Goal: Information Seeking & Learning: Learn about a topic

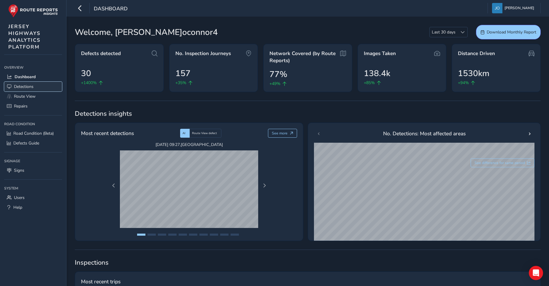
click at [20, 87] on span "Detections" at bounding box center [24, 87] width 20 height 6
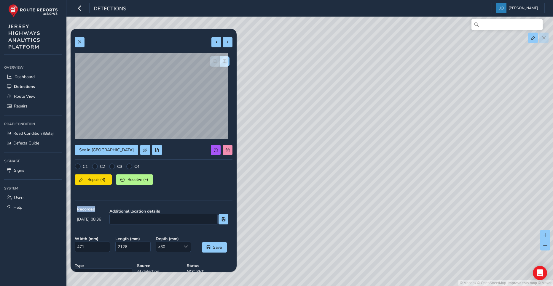
click at [102, 163] on div "See in Route View C1 C2 C3 C4 Repair (R) Resolve (F) Recorded [DATE] 08:36 Addi…" at bounding box center [154, 177] width 158 height 288
click at [223, 63] on span "button" at bounding box center [225, 61] width 4 height 4
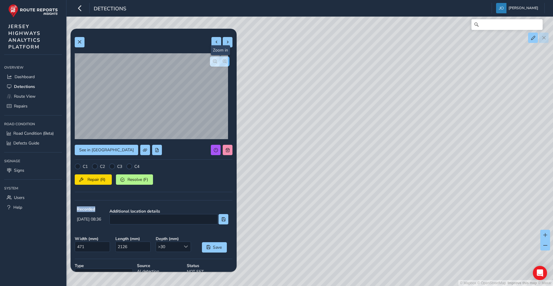
click at [223, 63] on span "button" at bounding box center [225, 61] width 4 height 4
click at [213, 60] on span "button" at bounding box center [215, 61] width 4 height 4
click at [210, 61] on button "button" at bounding box center [215, 61] width 10 height 10
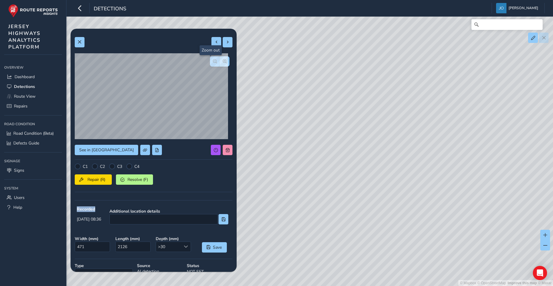
click at [210, 61] on button "button" at bounding box center [215, 61] width 10 height 10
click at [226, 41] on span at bounding box center [228, 42] width 4 height 4
type input "283"
type input "181"
click at [226, 41] on span at bounding box center [228, 42] width 4 height 4
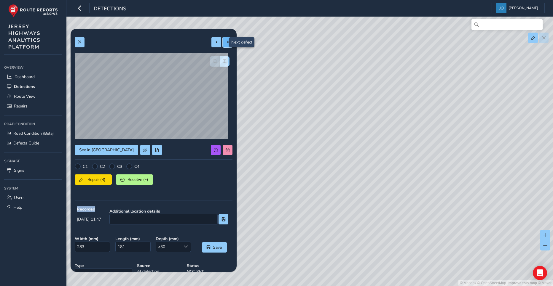
type input "335"
type input "524"
click at [226, 41] on span at bounding box center [228, 42] width 4 height 4
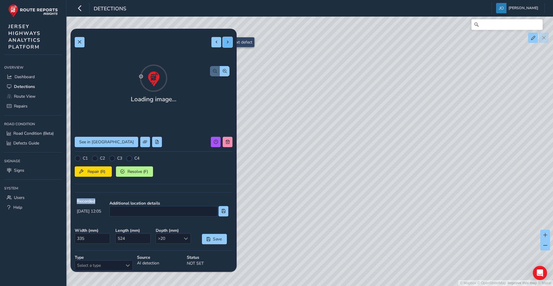
type input "328"
type input "621"
click at [226, 41] on span at bounding box center [228, 42] width 4 height 4
type input "226"
type input "305"
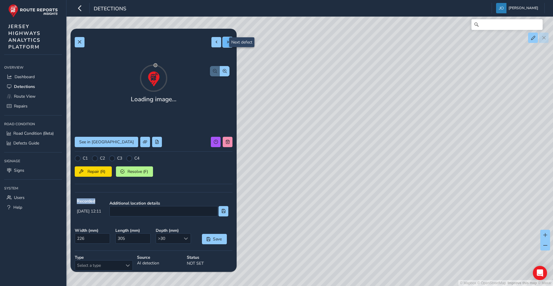
click at [226, 41] on span at bounding box center [228, 42] width 4 height 4
type input "240"
type input "313"
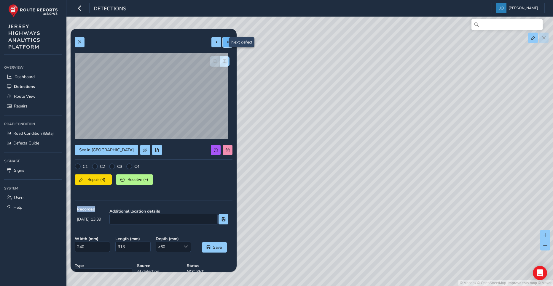
click at [226, 41] on span at bounding box center [228, 42] width 4 height 4
type input "311"
type input "921"
click at [226, 41] on span at bounding box center [228, 42] width 4 height 4
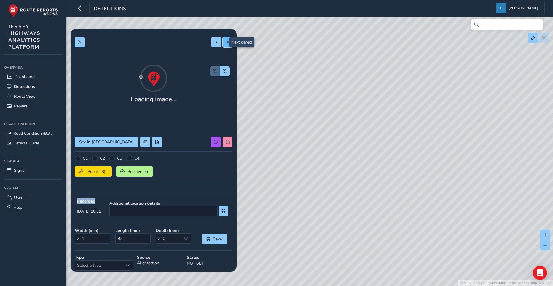
type input "364"
type input "1130"
click at [226, 41] on span at bounding box center [228, 42] width 4 height 4
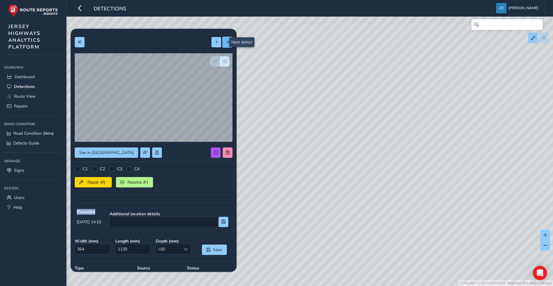
type input "600"
type input "2318"
click at [226, 41] on span at bounding box center [228, 42] width 4 height 4
type input "235"
type input "421"
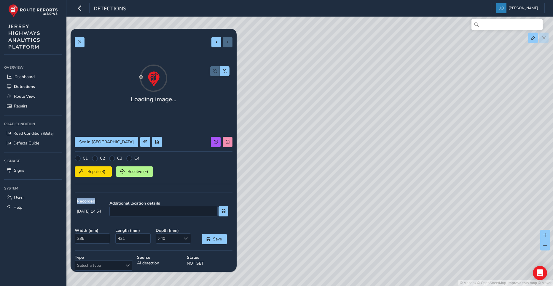
click at [223, 41] on div at bounding box center [221, 42] width 21 height 10
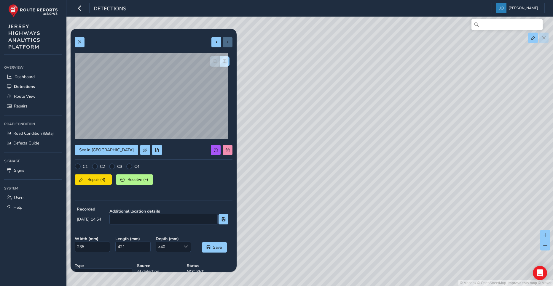
click at [223, 41] on div at bounding box center [221, 42] width 21 height 10
click at [214, 42] on span at bounding box center [216, 42] width 4 height 4
type input "600"
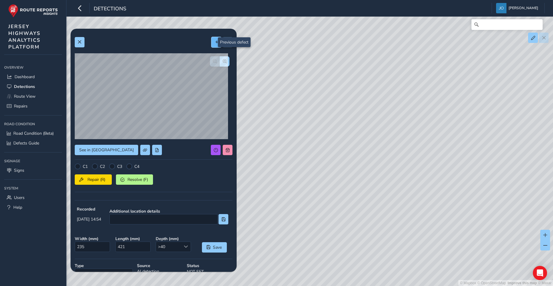
type input "2318"
click at [214, 42] on span at bounding box center [216, 42] width 4 height 4
type input "364"
type input "1130"
click at [223, 61] on span "button" at bounding box center [225, 61] width 4 height 4
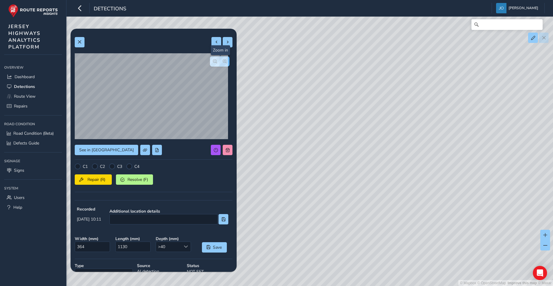
click at [223, 61] on span "button" at bounding box center [225, 61] width 4 height 4
click at [221, 61] on div at bounding box center [220, 61] width 20 height 10
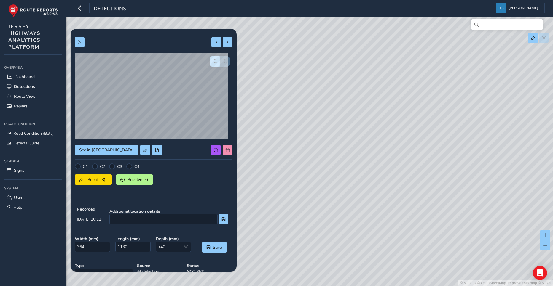
click at [221, 61] on div at bounding box center [220, 61] width 20 height 10
click at [214, 42] on span at bounding box center [216, 42] width 4 height 4
type input "311"
type input "921"
click at [216, 42] on button at bounding box center [216, 42] width 10 height 10
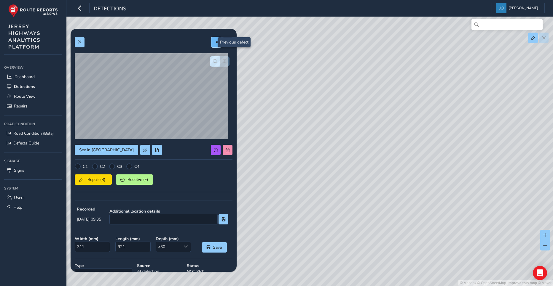
type input "240"
type input "313"
click at [213, 61] on span "button" at bounding box center [215, 61] width 4 height 4
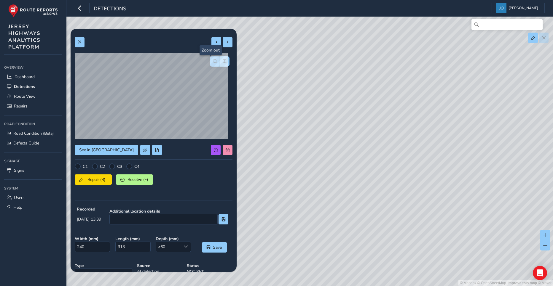
click at [213, 61] on span "button" at bounding box center [215, 61] width 4 height 4
click at [223, 62] on span "button" at bounding box center [225, 61] width 4 height 4
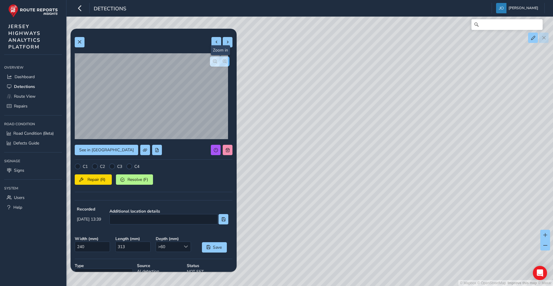
click at [223, 62] on span "button" at bounding box center [225, 61] width 4 height 4
drag, startPoint x: 340, startPoint y: 108, endPoint x: 274, endPoint y: 127, distance: 68.4
click at [274, 127] on div "© Mapbox © OpenStreetMap Improve this map © Maxar" at bounding box center [276, 143] width 553 height 286
drag, startPoint x: 266, startPoint y: 128, endPoint x: 351, endPoint y: 134, distance: 85.9
click at [351, 134] on div "© Mapbox © OpenStreetMap Improve this map © Maxar" at bounding box center [276, 143] width 553 height 286
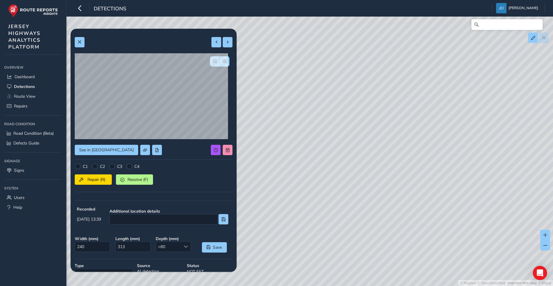
drag, startPoint x: 321, startPoint y: 117, endPoint x: 293, endPoint y: 184, distance: 73.1
click at [293, 184] on div "© Mapbox © OpenStreetMap Improve this map © Maxar" at bounding box center [276, 143] width 553 height 286
click at [210, 64] on button "button" at bounding box center [215, 61] width 10 height 10
click at [210, 66] on button "button" at bounding box center [215, 61] width 10 height 10
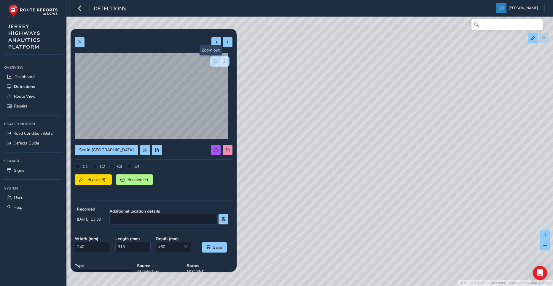
click at [210, 66] on button "button" at bounding box center [215, 61] width 10 height 10
click at [223, 61] on span "button" at bounding box center [225, 61] width 4 height 4
click at [213, 63] on span "button" at bounding box center [215, 61] width 4 height 4
click at [214, 43] on span at bounding box center [216, 42] width 4 height 4
type input "226"
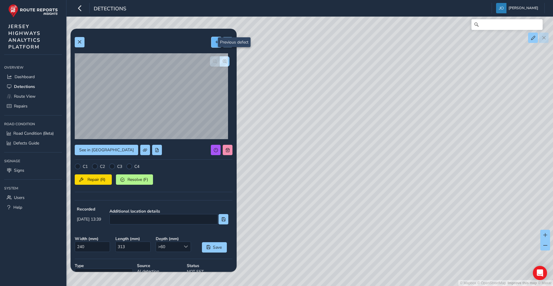
type input "305"
click at [214, 43] on span at bounding box center [216, 42] width 4 height 4
type input "328"
type input "621"
click at [214, 42] on span at bounding box center [216, 42] width 4 height 4
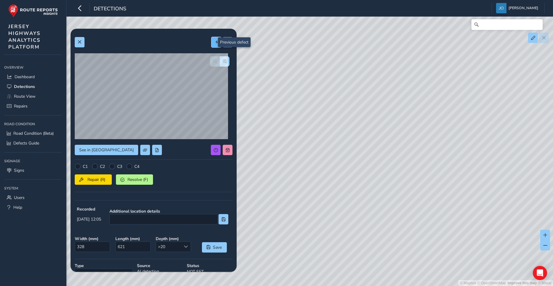
type input "335"
type input "524"
click at [223, 62] on span "button" at bounding box center [225, 61] width 4 height 4
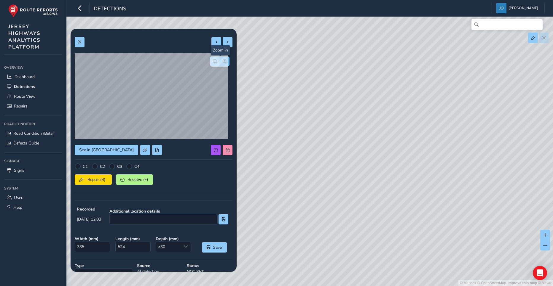
click at [223, 62] on span "button" at bounding box center [225, 61] width 4 height 4
click at [213, 62] on span "button" at bounding box center [215, 61] width 4 height 4
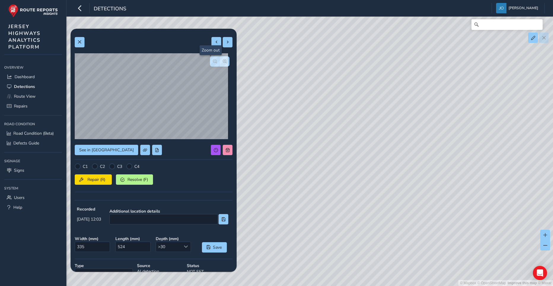
click at [213, 62] on span "button" at bounding box center [215, 61] width 4 height 4
click at [214, 41] on span at bounding box center [216, 42] width 4 height 4
type input "283"
type input "181"
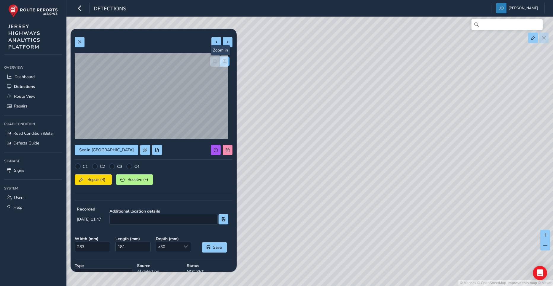
click at [223, 60] on span "button" at bounding box center [225, 61] width 4 height 4
click at [210, 62] on button "button" at bounding box center [215, 61] width 10 height 10
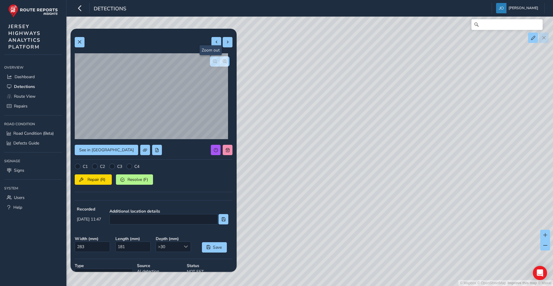
click at [210, 62] on button "button" at bounding box center [215, 61] width 10 height 10
click at [211, 45] on button at bounding box center [216, 42] width 10 height 10
type input "471"
type input "2126"
click at [223, 62] on span "button" at bounding box center [225, 61] width 4 height 4
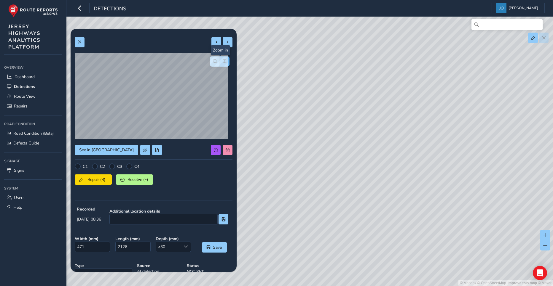
click at [223, 62] on span "button" at bounding box center [225, 61] width 4 height 4
click at [219, 62] on div at bounding box center [220, 61] width 20 height 10
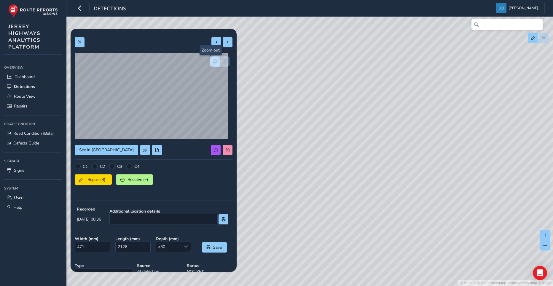
click at [213, 62] on span "button" at bounding box center [215, 61] width 4 height 4
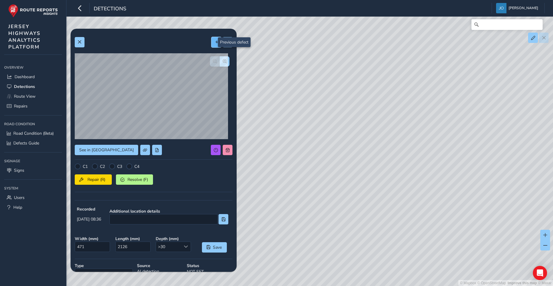
click at [214, 44] on span at bounding box center [216, 42] width 4 height 4
type input "249"
type input "985"
click at [223, 60] on span "button" at bounding box center [225, 61] width 4 height 4
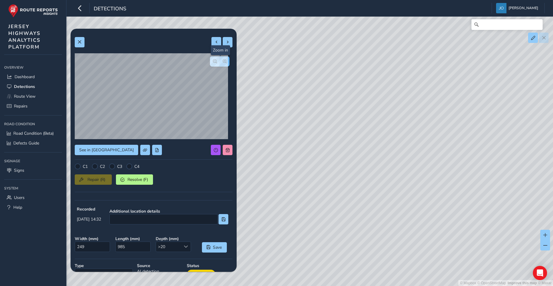
click at [223, 60] on span "button" at bounding box center [225, 61] width 4 height 4
click at [219, 60] on div at bounding box center [220, 61] width 20 height 10
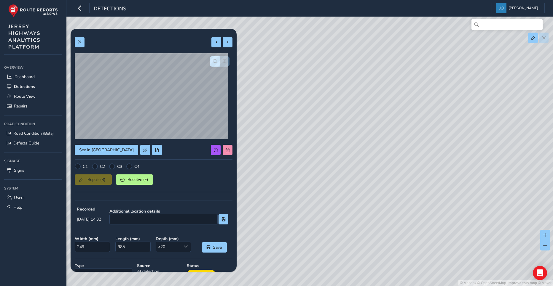
click at [219, 60] on div at bounding box center [220, 61] width 20 height 10
click at [213, 61] on span "button" at bounding box center [215, 61] width 4 height 4
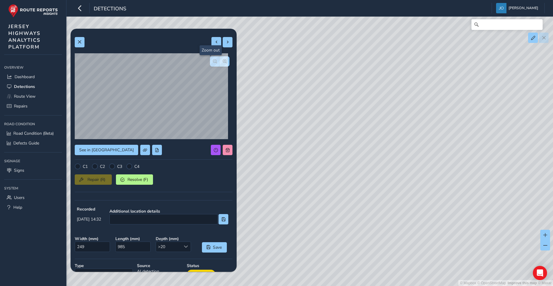
click at [213, 61] on span "button" at bounding box center [215, 61] width 4 height 4
click at [211, 44] on button at bounding box center [216, 42] width 10 height 10
type input "437"
type input "1183"
click at [223, 63] on span "button" at bounding box center [225, 61] width 4 height 4
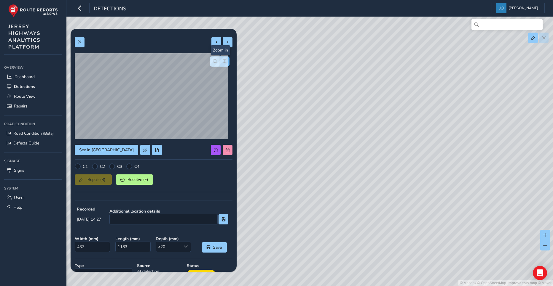
click at [223, 63] on span "button" at bounding box center [225, 61] width 4 height 4
click at [221, 63] on div at bounding box center [220, 61] width 20 height 10
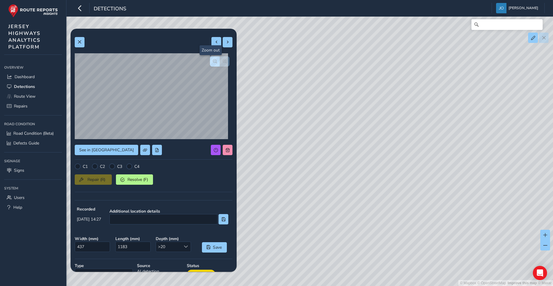
click at [213, 62] on span "button" at bounding box center [215, 61] width 4 height 4
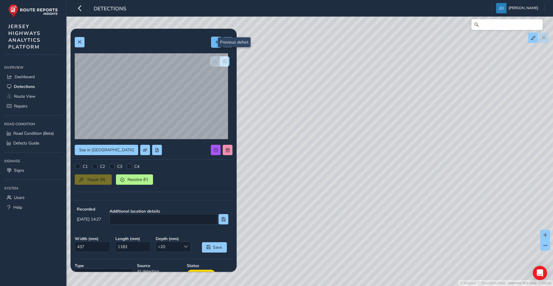
click at [214, 42] on span at bounding box center [216, 42] width 4 height 4
type input "301"
type input "368"
click at [223, 63] on span "button" at bounding box center [225, 61] width 4 height 4
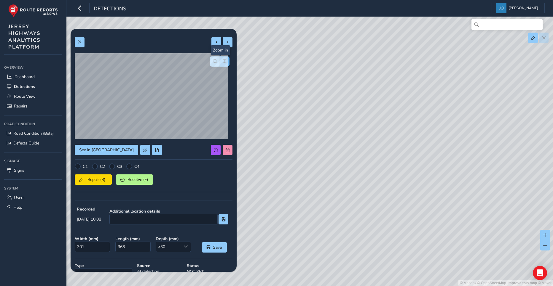
click at [223, 63] on span "button" at bounding box center [225, 61] width 4 height 4
click at [220, 63] on div at bounding box center [220, 61] width 20 height 10
click at [213, 62] on span "button" at bounding box center [215, 61] width 4 height 4
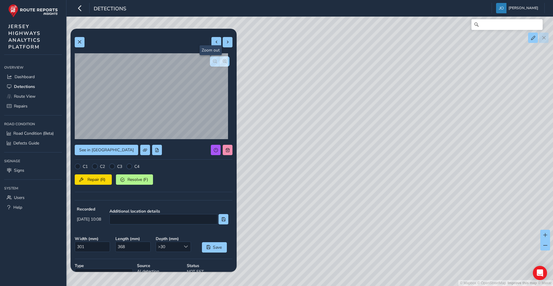
click at [213, 62] on span "button" at bounding box center [215, 61] width 4 height 4
click at [211, 62] on div at bounding box center [220, 61] width 20 height 10
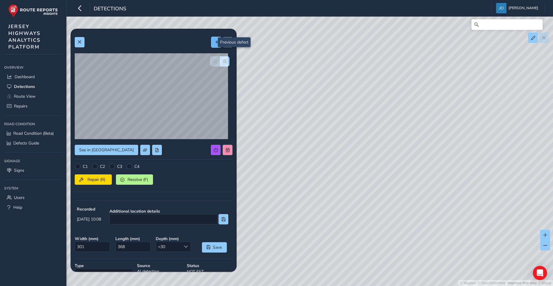
click at [212, 45] on button at bounding box center [216, 42] width 10 height 10
type input "222"
type input "565"
click at [212, 45] on button at bounding box center [216, 42] width 10 height 10
type input "165"
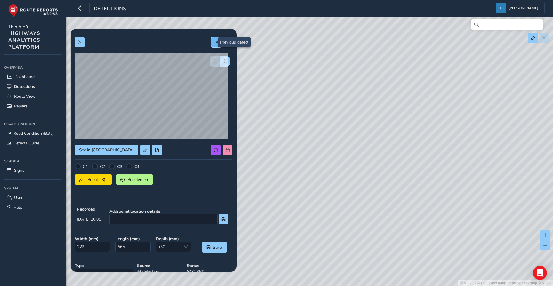
type input "153"
click at [223, 63] on span "button" at bounding box center [225, 61] width 4 height 4
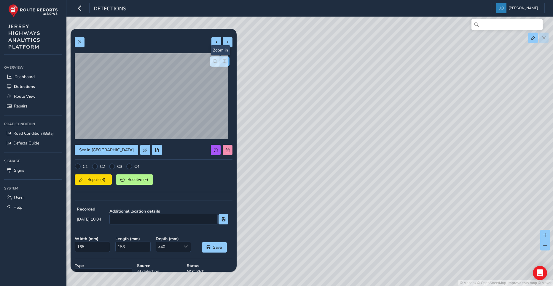
click at [223, 63] on span "button" at bounding box center [225, 61] width 4 height 4
click at [219, 63] on div at bounding box center [220, 61] width 20 height 10
click at [213, 62] on span "button" at bounding box center [215, 61] width 4 height 4
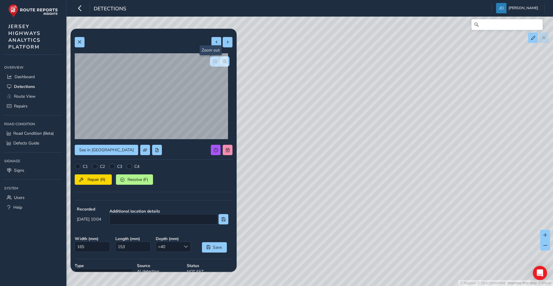
click at [213, 62] on span "button" at bounding box center [215, 61] width 4 height 4
click at [214, 42] on span at bounding box center [216, 42] width 4 height 4
type input "336"
type input "631"
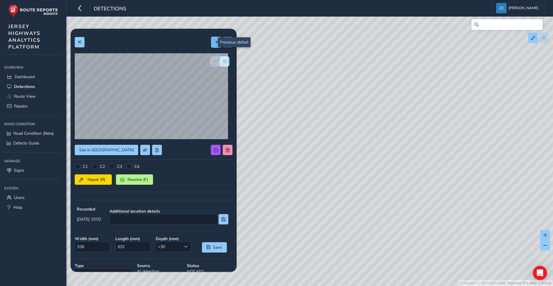
click at [214, 42] on span at bounding box center [216, 42] width 4 height 4
type input "333"
type input "377"
click at [223, 62] on span "button" at bounding box center [225, 61] width 4 height 4
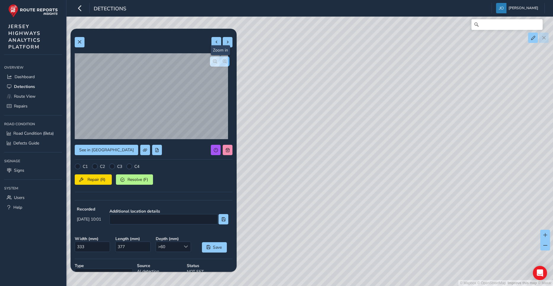
click at [223, 62] on span "button" at bounding box center [225, 61] width 4 height 4
click at [220, 62] on div at bounding box center [220, 61] width 20 height 10
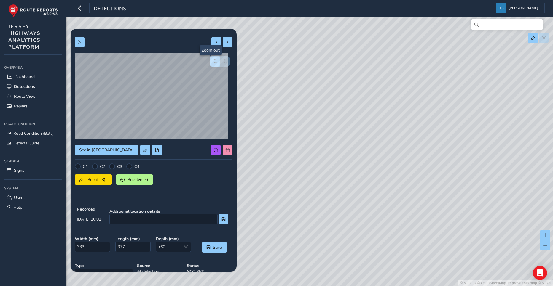
click at [213, 62] on span "button" at bounding box center [215, 61] width 4 height 4
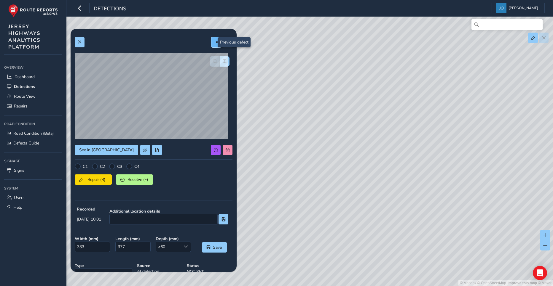
click at [214, 44] on span at bounding box center [216, 42] width 4 height 4
type input "356"
type input "686"
click at [223, 61] on span "button" at bounding box center [225, 61] width 4 height 4
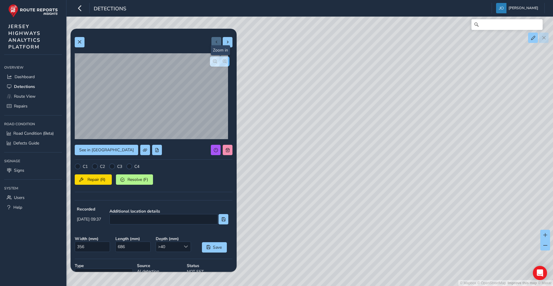
click at [223, 61] on span "button" at bounding box center [225, 61] width 4 height 4
click at [213, 62] on span "button" at bounding box center [215, 61] width 4 height 4
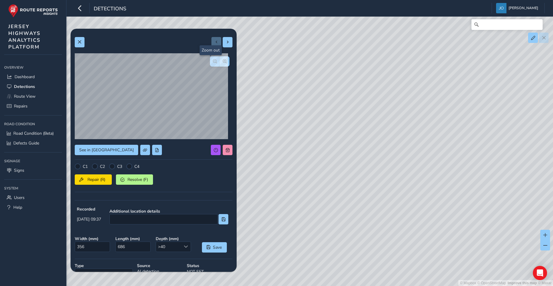
click at [213, 62] on span "button" at bounding box center [215, 61] width 4 height 4
click at [24, 96] on span "Route View" at bounding box center [25, 97] width 22 height 6
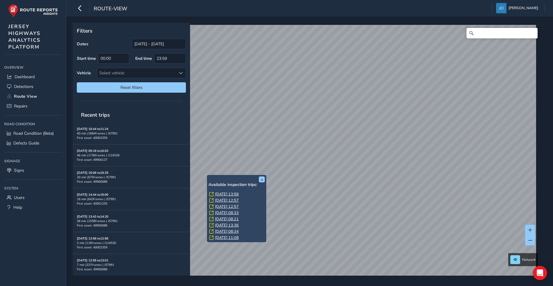
click at [475, 34] on input "Search" at bounding box center [501, 33] width 71 height 11
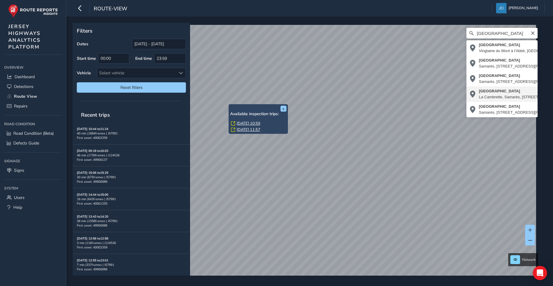
type input "Rue de Maupertuis, [GEOGRAPHIC_DATA], [GEOGRAPHIC_DATA], La Vingtaine de Samarè…"
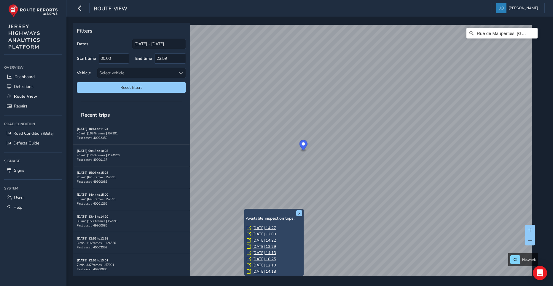
click at [258, 229] on link "[DATE] 14:27" at bounding box center [264, 228] width 24 height 5
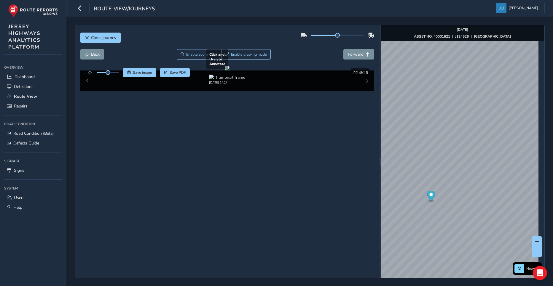
drag, startPoint x: 290, startPoint y: 168, endPoint x: 189, endPoint y: 101, distance: 121.0
click at [225, 71] on div at bounding box center [227, 68] width 5 height 5
click at [355, 56] on span "Forward" at bounding box center [356, 55] width 16 height 6
click at [92, 55] on span "Back" at bounding box center [95, 55] width 9 height 6
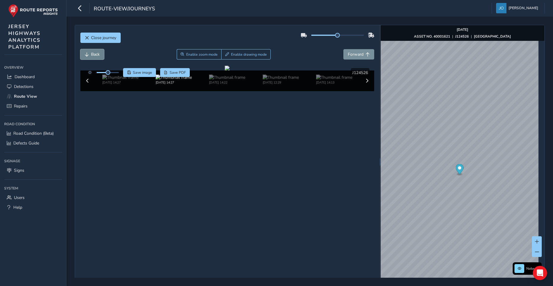
click at [92, 55] on span "Back" at bounding box center [95, 55] width 9 height 6
click at [92, 53] on span "Back" at bounding box center [95, 55] width 9 height 6
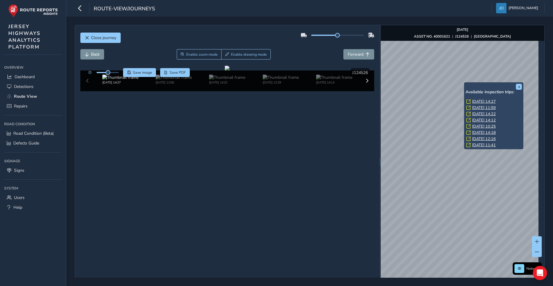
click at [465, 83] on div "x Available inspection trips: [DATE] 14:27 [DATE] 11:59 [DATE] 14:22 [DATE] 14:…" at bounding box center [493, 115] width 59 height 67
click at [518, 86] on button "x" at bounding box center [519, 87] width 6 height 6
click at [464, 83] on div "x Available inspection trips: [DATE] 14:27 [DATE] 11:59 [DATE] 14:22 [DATE] 14:…" at bounding box center [493, 115] width 59 height 67
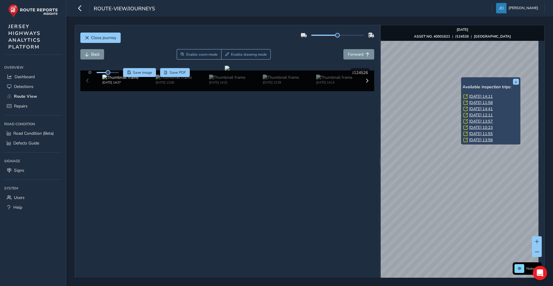
click at [480, 95] on link "[DATE] 14:11" at bounding box center [481, 96] width 24 height 5
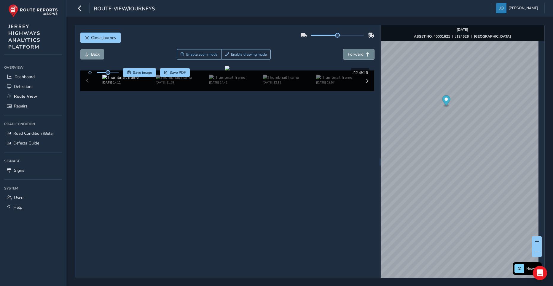
click at [348, 55] on span "Forward" at bounding box center [356, 55] width 16 height 6
click at [90, 55] on button "Back" at bounding box center [92, 54] width 24 height 10
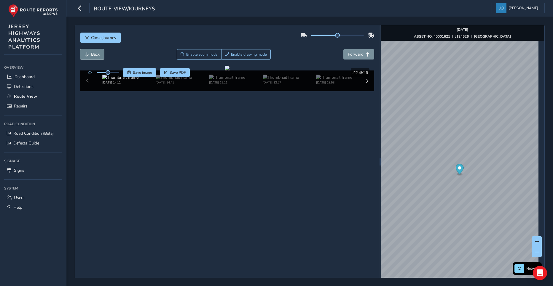
click at [90, 55] on button "Back" at bounding box center [92, 54] width 24 height 10
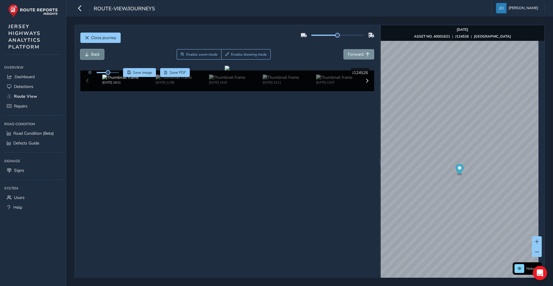
click at [90, 55] on button "Back" at bounding box center [92, 54] width 24 height 10
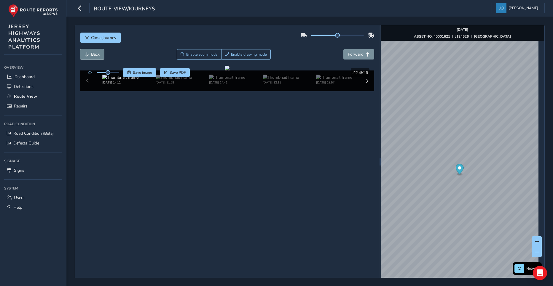
click at [94, 54] on span "Back" at bounding box center [95, 55] width 9 height 6
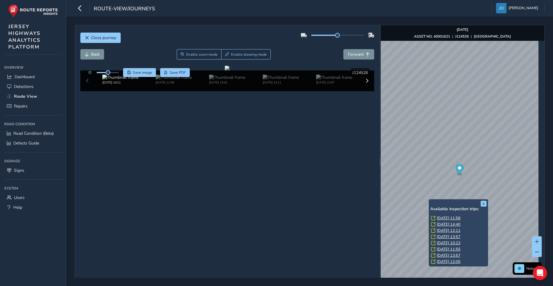
click at [449, 223] on link "[DATE] 14:40" at bounding box center [449, 224] width 24 height 5
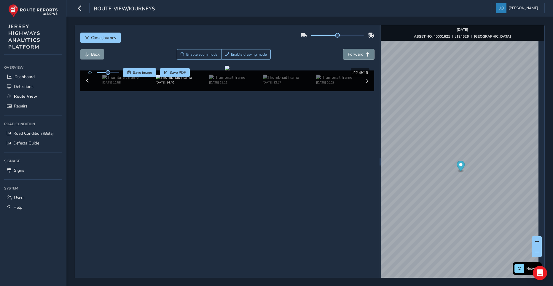
click at [352, 56] on span "Forward" at bounding box center [356, 55] width 16 height 6
click at [96, 53] on span "Back" at bounding box center [95, 55] width 9 height 6
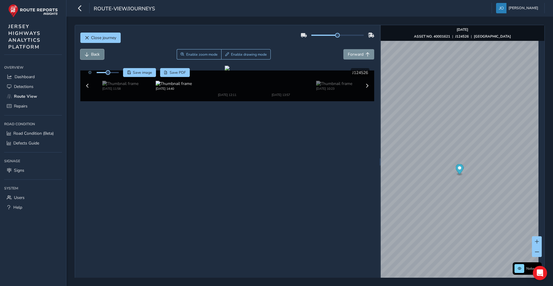
click at [96, 53] on span "Back" at bounding box center [95, 55] width 9 height 6
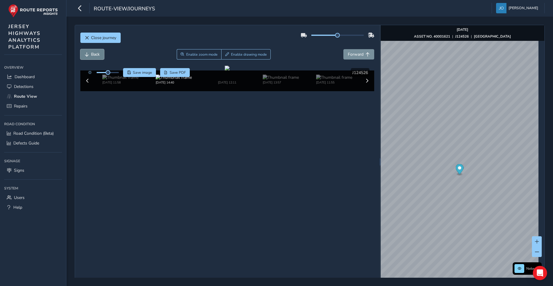
click at [96, 53] on span "Back" at bounding box center [95, 55] width 9 height 6
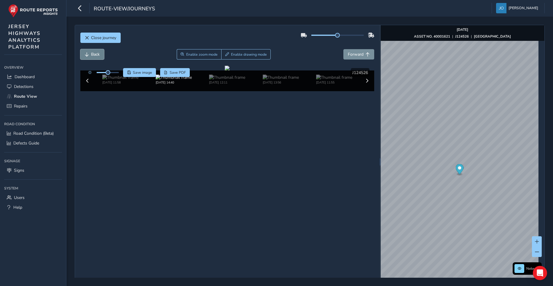
click at [96, 53] on span "Back" at bounding box center [95, 55] width 9 height 6
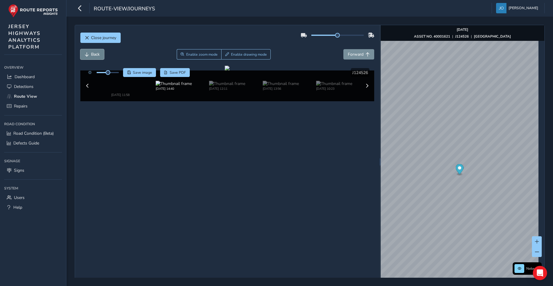
click at [96, 53] on span "Back" at bounding box center [95, 55] width 9 height 6
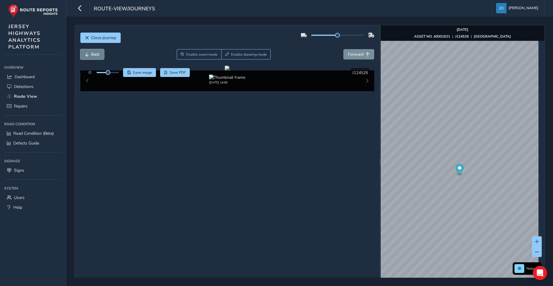
click at [96, 53] on span "Back" at bounding box center [95, 55] width 9 height 6
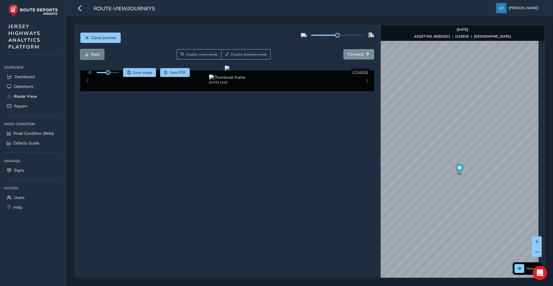
click at [96, 53] on span "Back" at bounding box center [95, 55] width 9 height 6
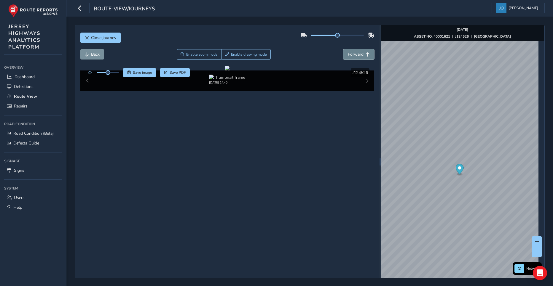
click at [359, 57] on span "Forward" at bounding box center [356, 55] width 16 height 6
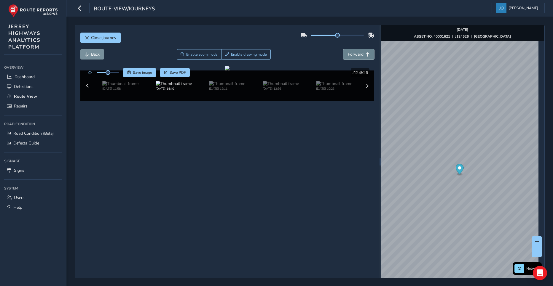
click at [359, 57] on span "Forward" at bounding box center [356, 55] width 16 height 6
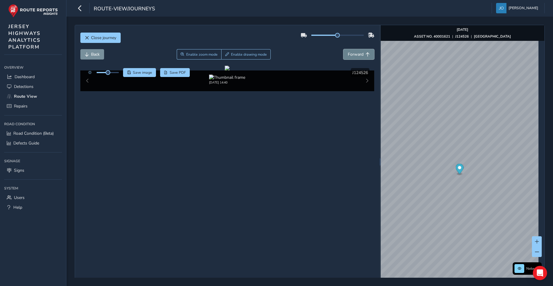
click at [359, 57] on span "Forward" at bounding box center [356, 55] width 16 height 6
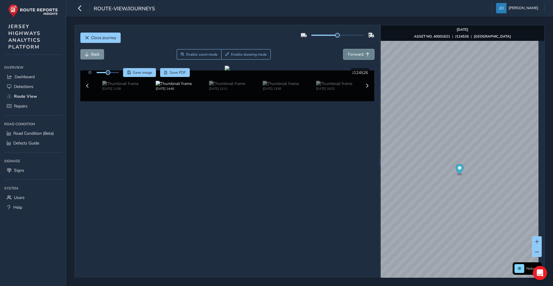
click at [359, 57] on span "Forward" at bounding box center [356, 55] width 16 height 6
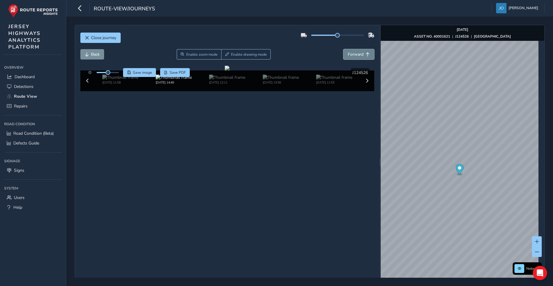
click at [359, 57] on span "Forward" at bounding box center [356, 55] width 16 height 6
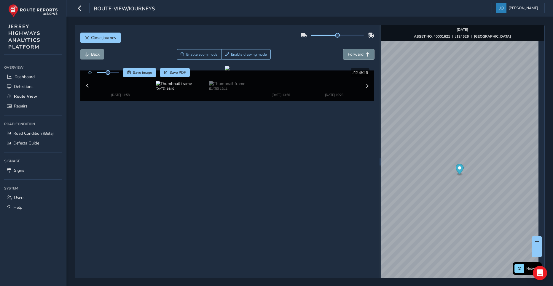
click at [359, 57] on span "Forward" at bounding box center [356, 55] width 16 height 6
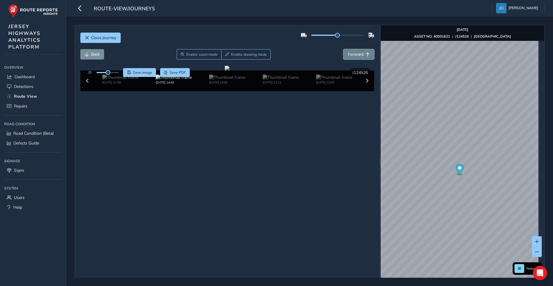
click at [359, 57] on span "Forward" at bounding box center [356, 55] width 16 height 6
